Goal: Transaction & Acquisition: Subscribe to service/newsletter

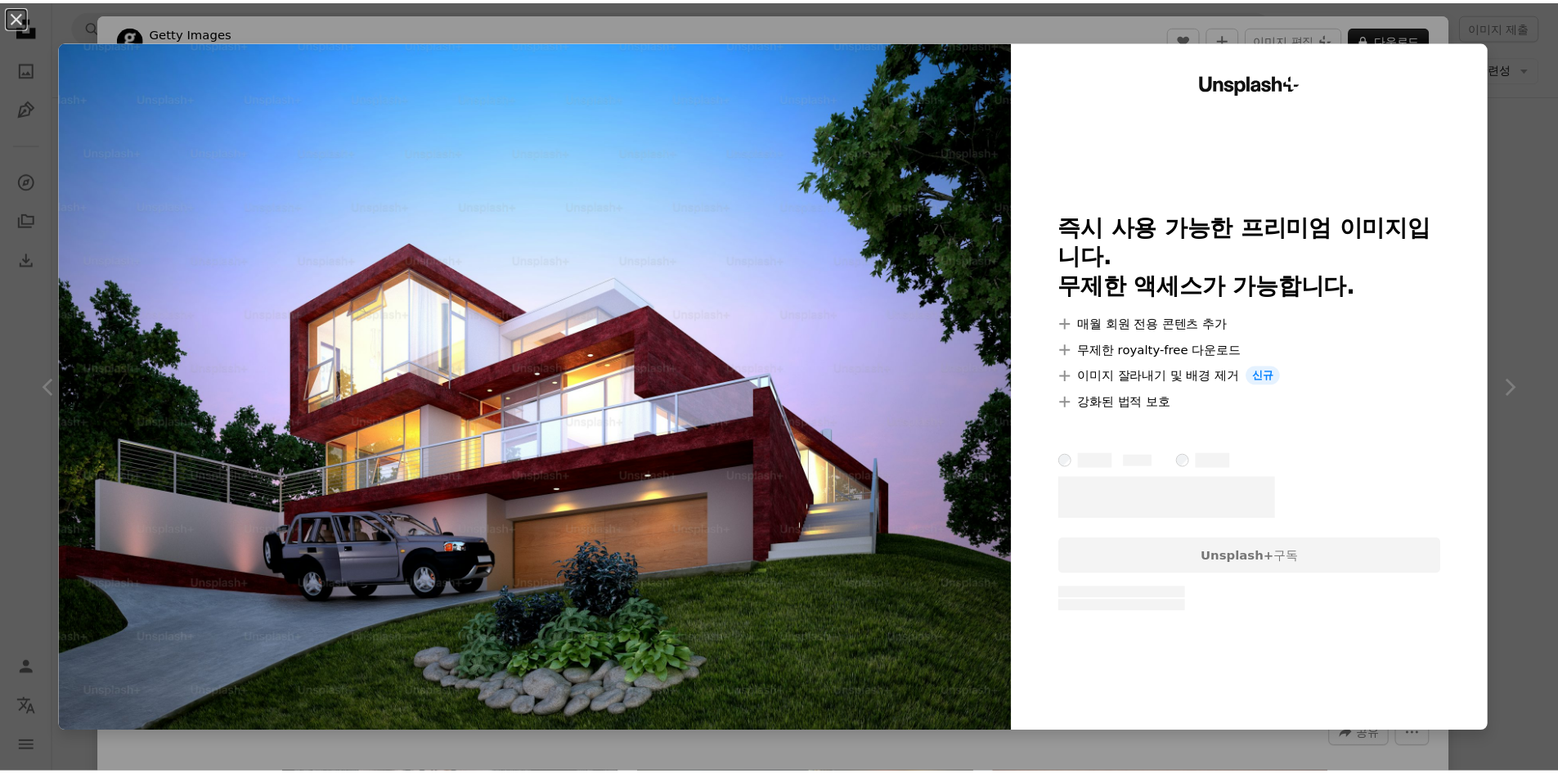
scroll to position [1063, 0]
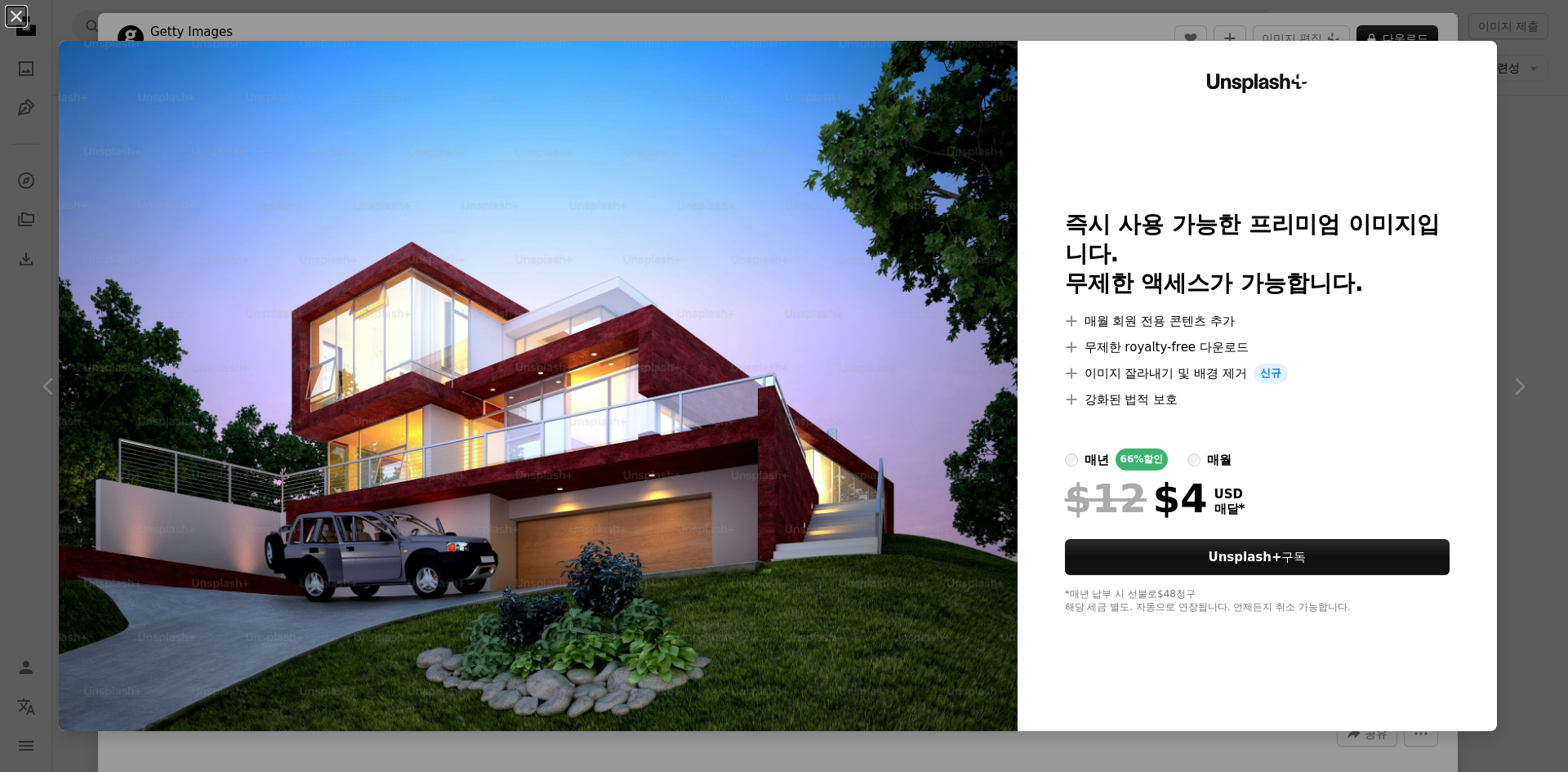
click at [1492, 106] on div "An X shape Unsplash+ 즉시 사용 가능한 프리미엄 이미지입니다. 무제한 액세스가 가능합니다. A plus sign 매월 회원 전…" at bounding box center [784, 386] width 1568 height 772
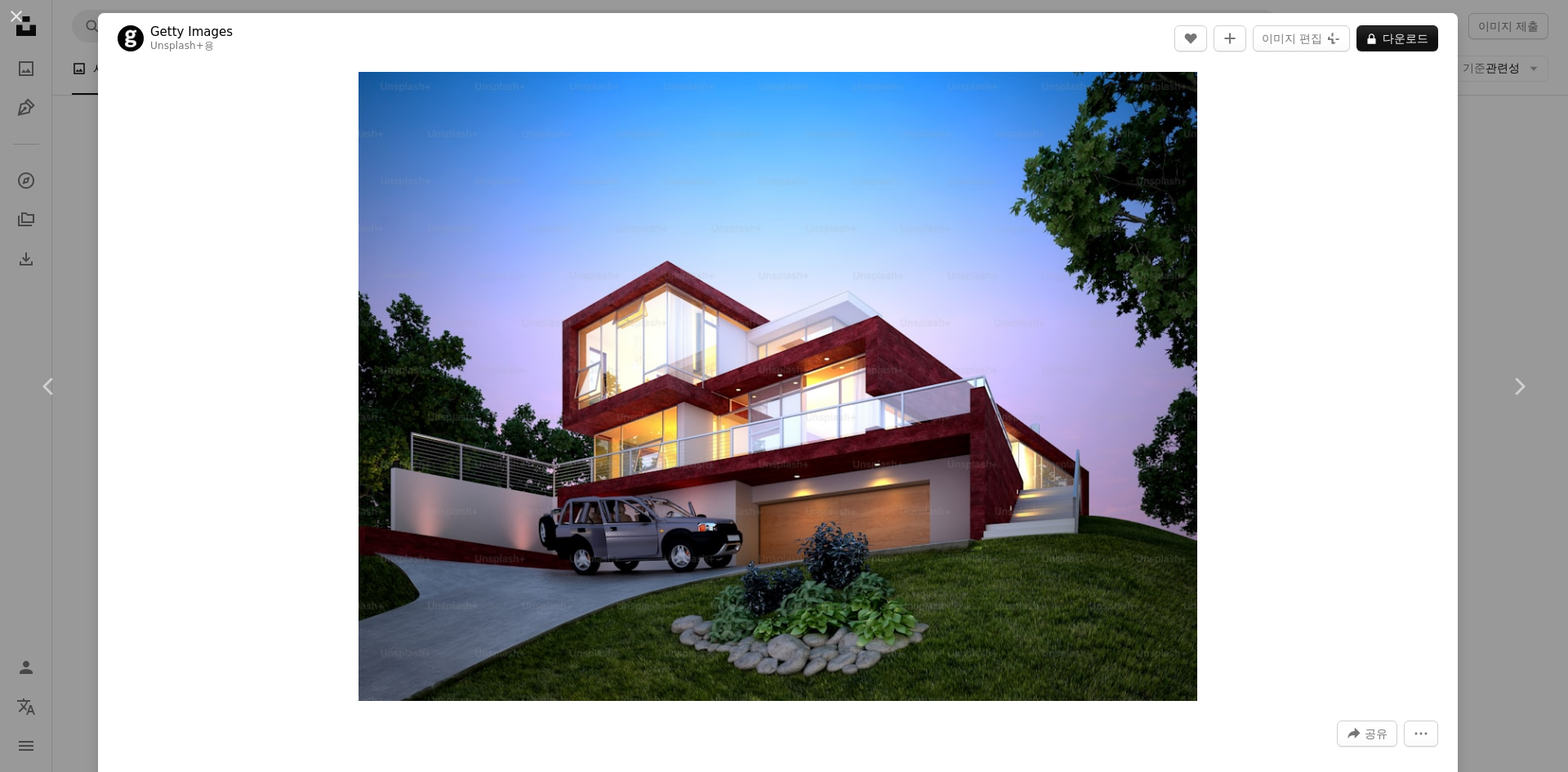
click at [1518, 135] on div "An X shape Chevron left Chevron right Getty Images Unsplash+ 용 A heart A plus s…" at bounding box center [784, 386] width 1568 height 772
